Goal: Task Accomplishment & Management: Manage account settings

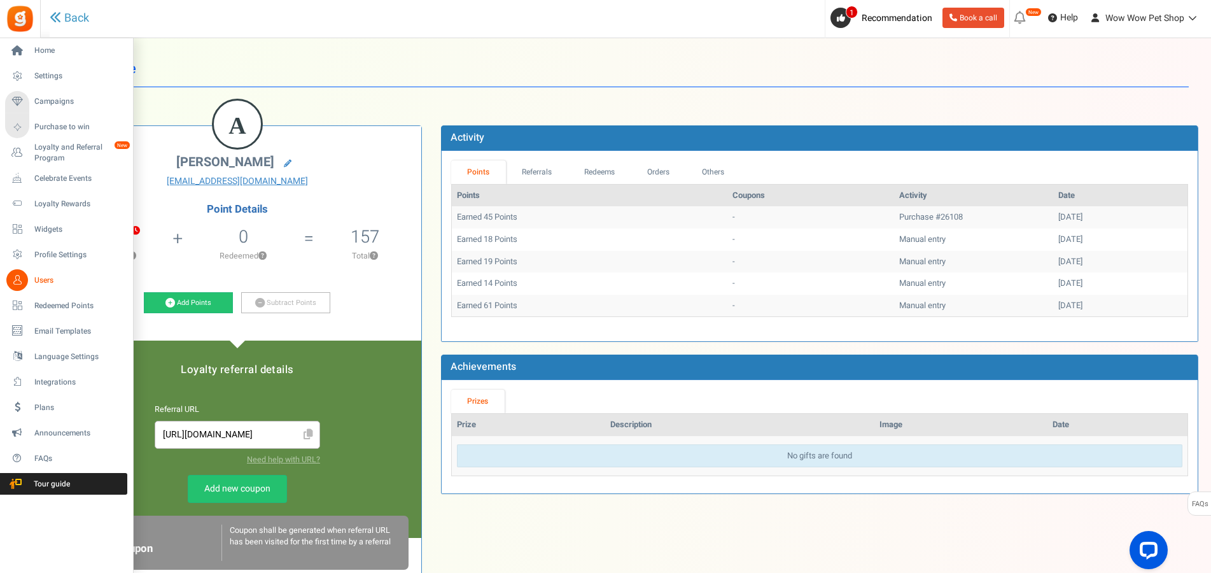
click at [41, 284] on span "Users" at bounding box center [78, 280] width 89 height 11
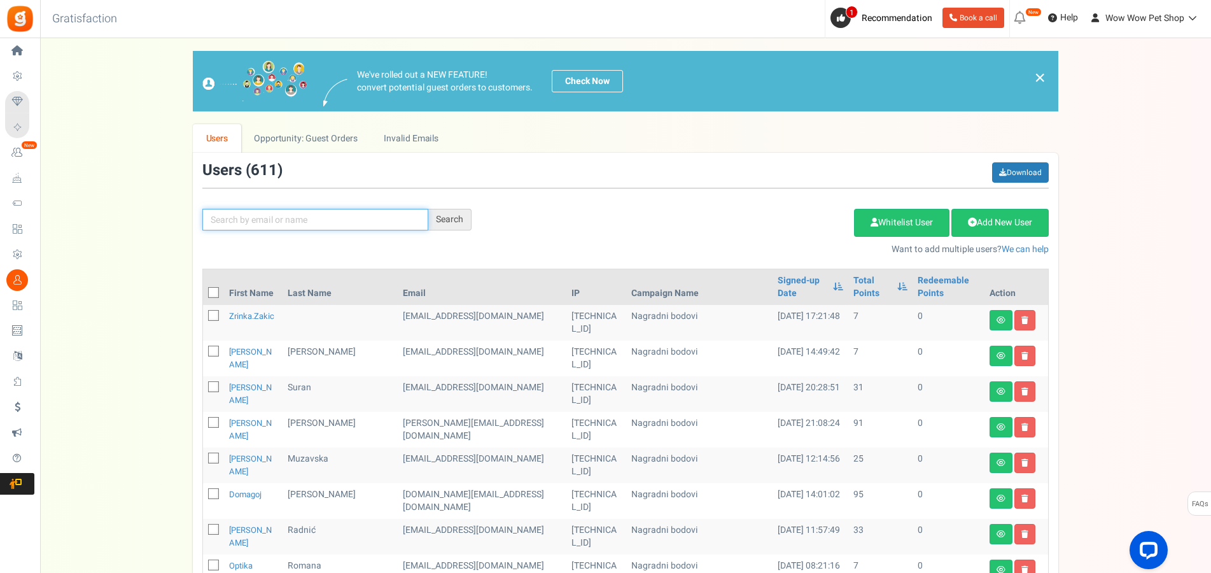
click at [273, 218] on input "text" at bounding box center [315, 220] width 226 height 22
type input "šakić"
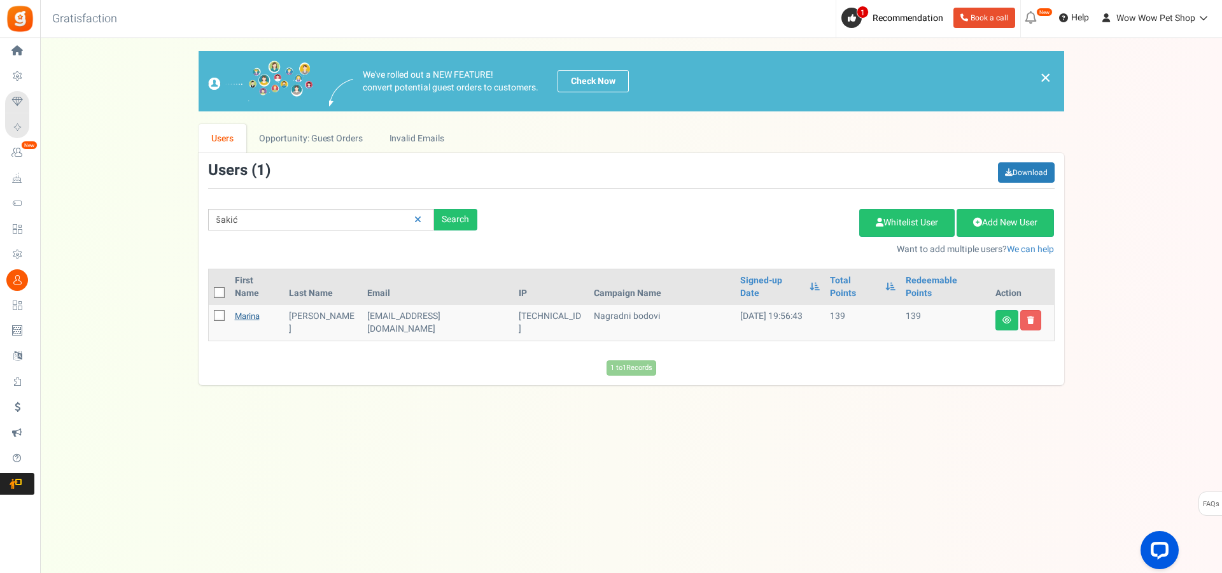
click at [254, 310] on link "Marina" at bounding box center [247, 316] width 25 height 12
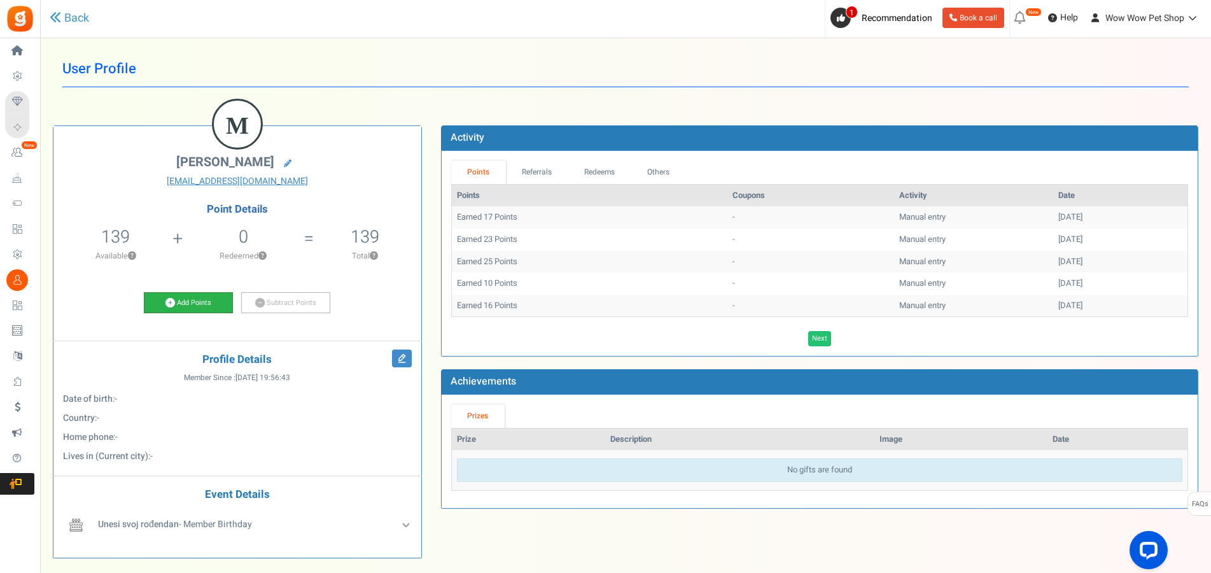
click at [204, 313] on link "Add Points" at bounding box center [188, 303] width 89 height 22
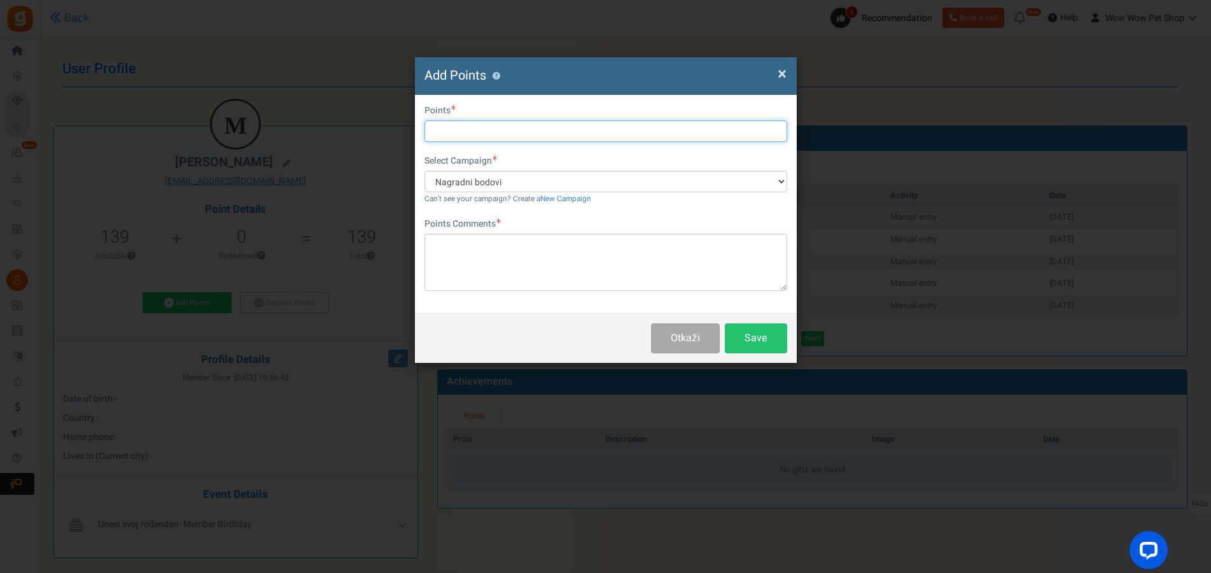
click at [482, 129] on input "text" at bounding box center [605, 131] width 363 height 22
type input "72"
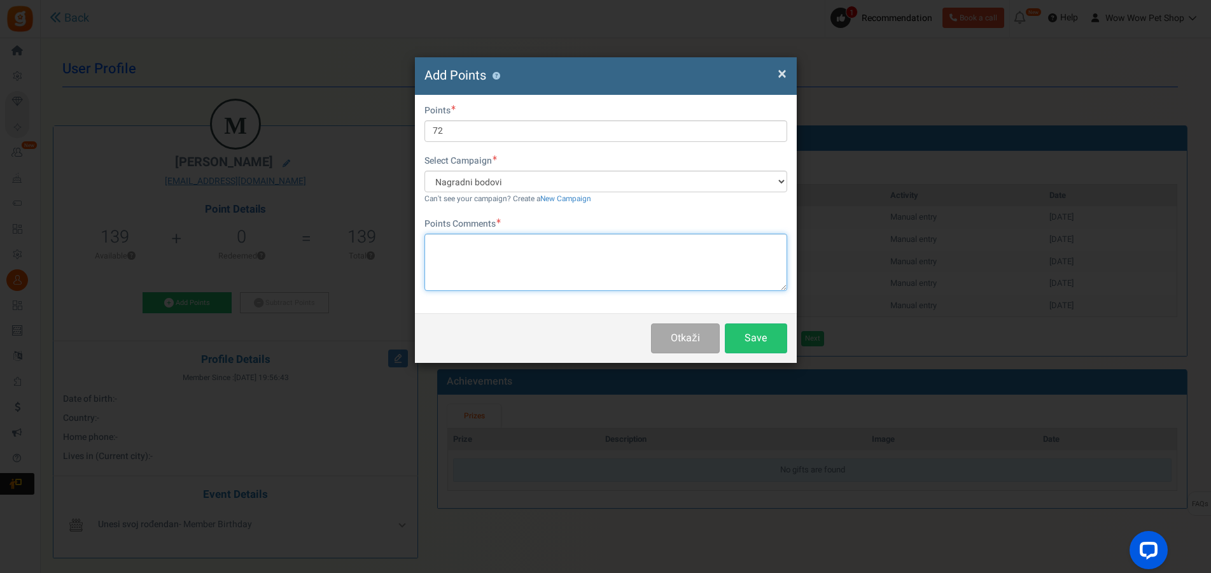
click at [517, 261] on textarea at bounding box center [605, 262] width 363 height 57
click at [507, 243] on textarea "Račun br." at bounding box center [605, 262] width 363 height 57
type textarea "Račun br. 1602"
click at [751, 344] on button "Save" at bounding box center [756, 338] width 62 height 30
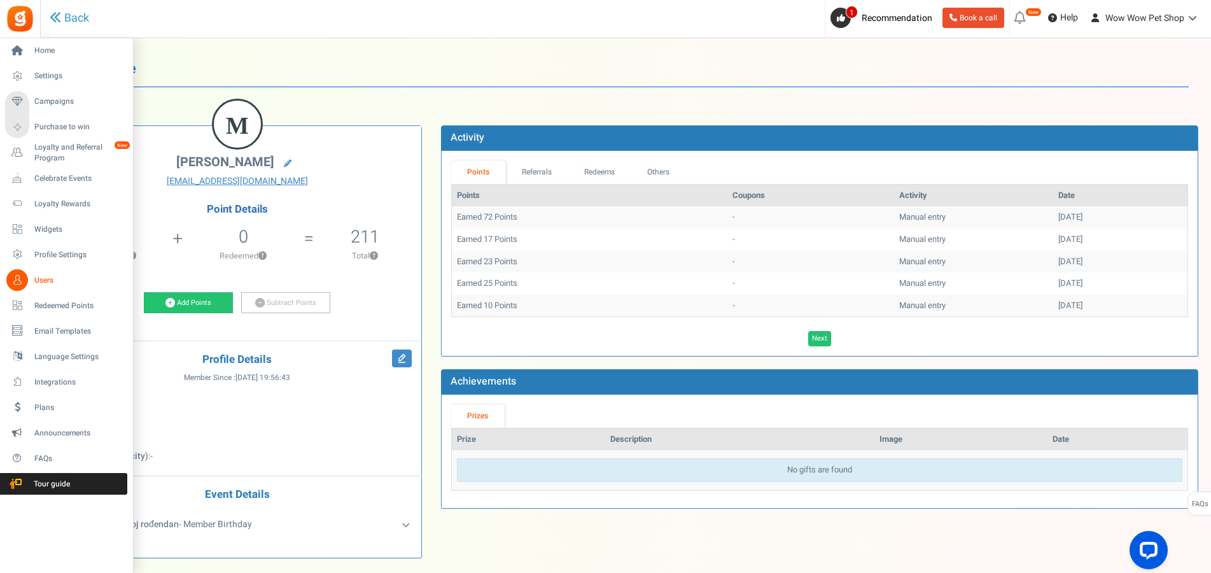
click at [37, 281] on span "Users" at bounding box center [78, 280] width 89 height 11
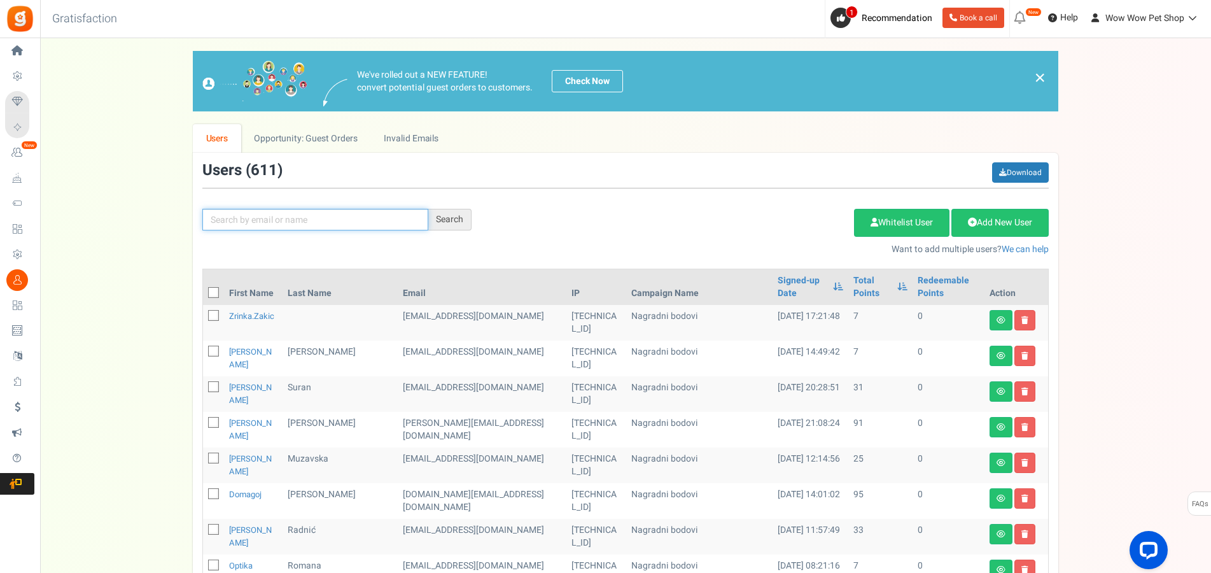
click at [249, 227] on input "text" at bounding box center [315, 220] width 226 height 22
type input "kostov"
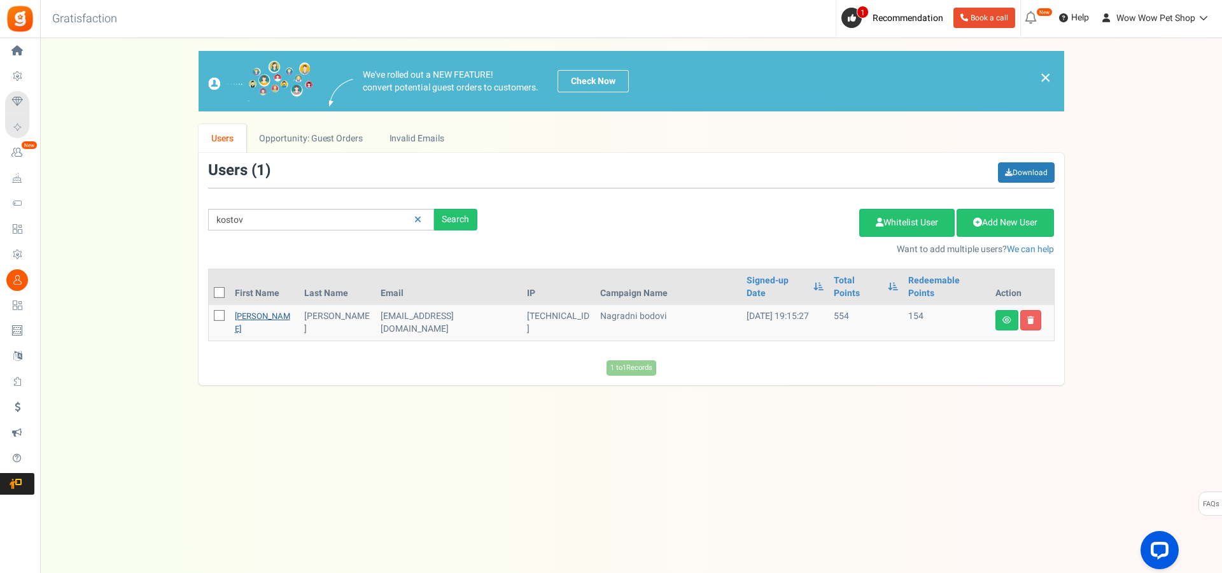
click at [251, 310] on link "[PERSON_NAME]" at bounding box center [262, 322] width 55 height 25
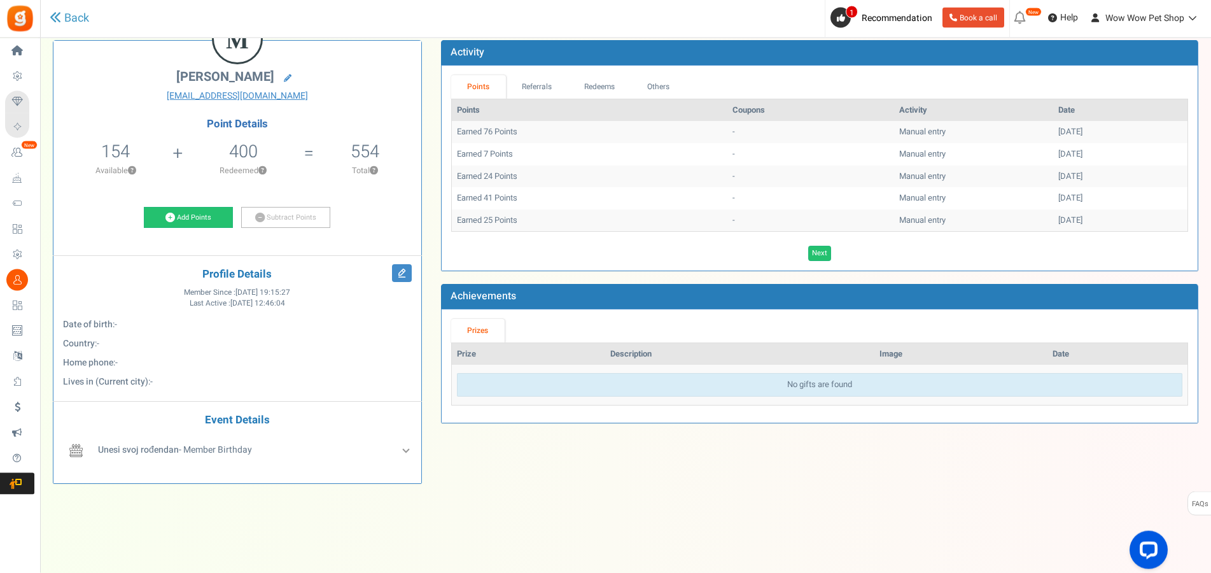
scroll to position [86, 0]
click at [400, 272] on icon at bounding box center [402, 273] width 20 height 18
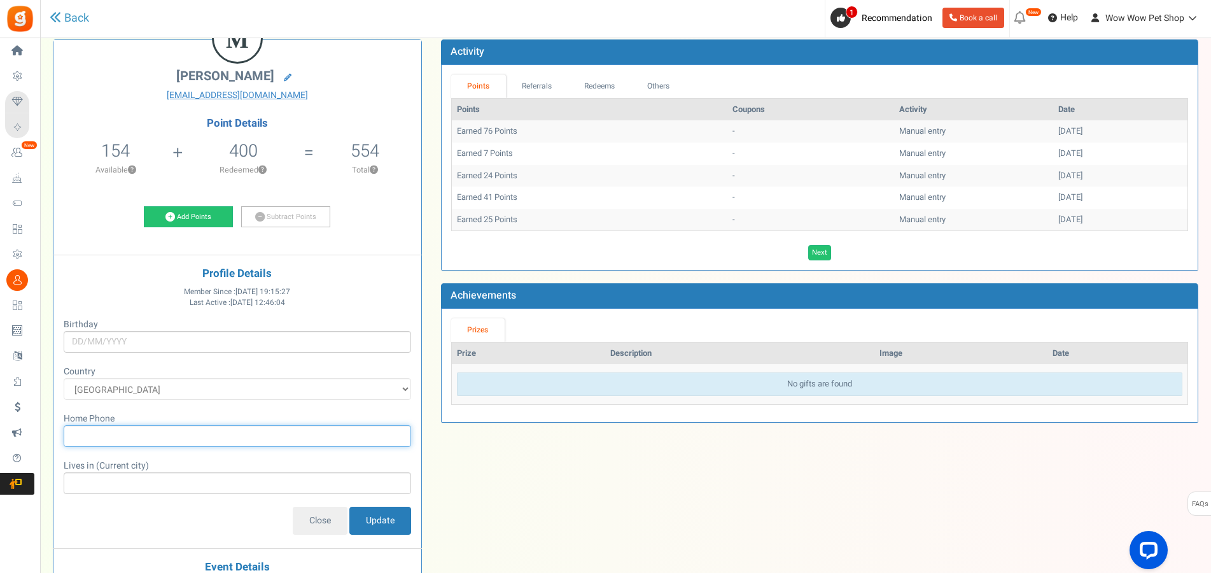
click at [135, 439] on input "text" at bounding box center [237, 436] width 347 height 22
type input "0997101934"
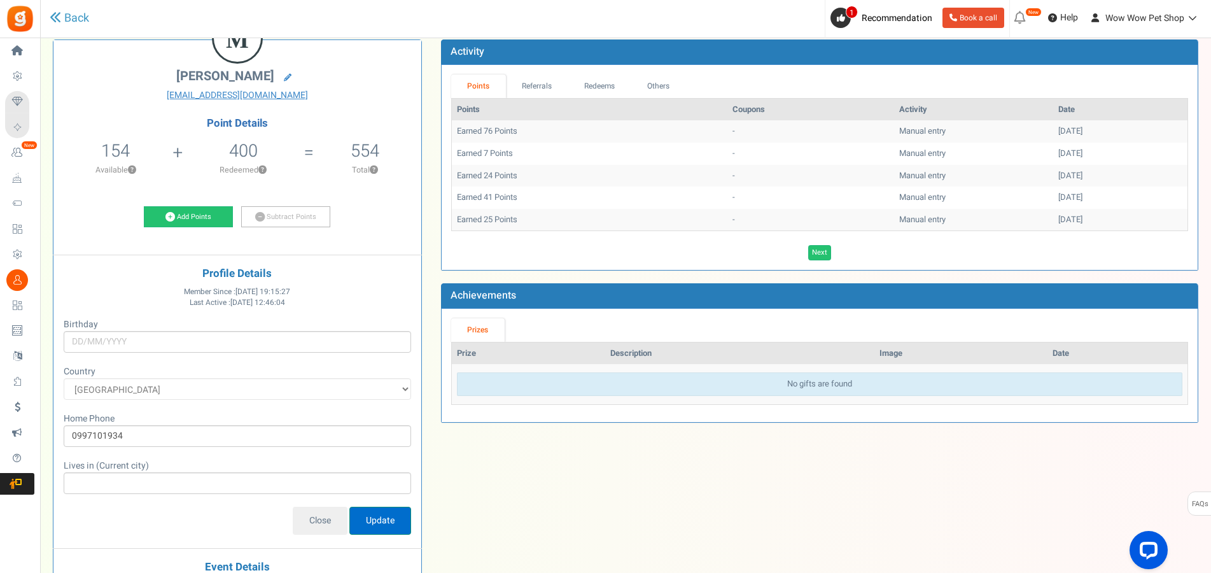
click at [375, 527] on input "Update" at bounding box center [380, 521] width 62 height 28
